Goal: Information Seeking & Learning: Learn about a topic

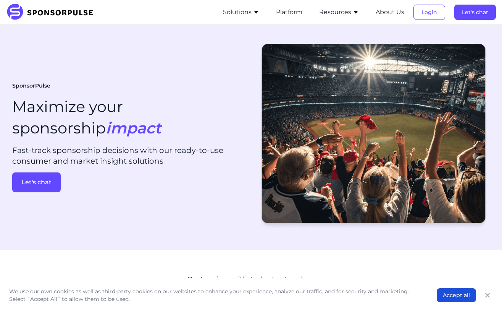
click at [352, 11] on button "Resources" at bounding box center [339, 12] width 40 height 9
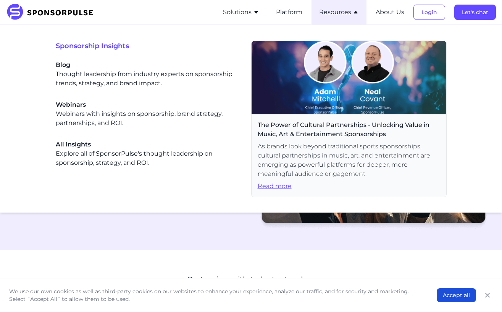
click at [76, 146] on span "All Insights" at bounding box center [147, 144] width 183 height 9
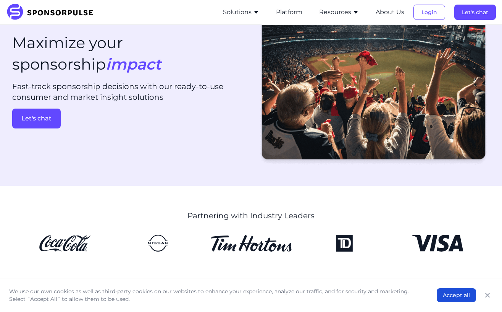
scroll to position [221, 0]
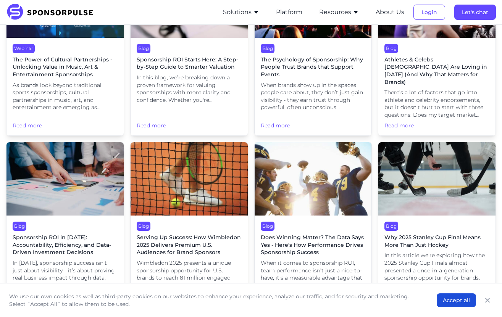
scroll to position [802, 0]
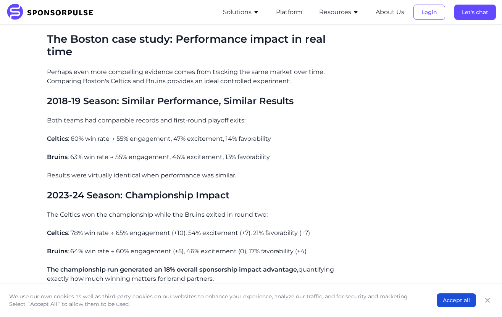
scroll to position [1146, 0]
